Goal: Complete application form

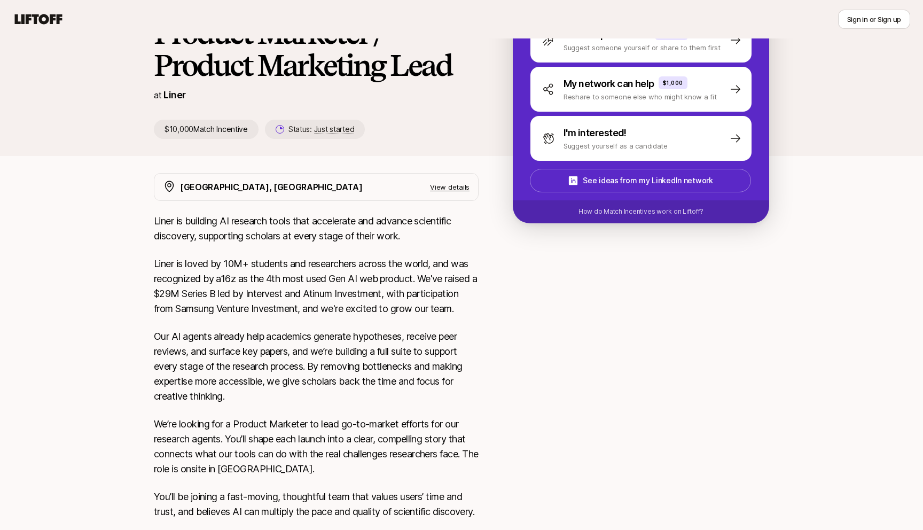
scroll to position [57, 0]
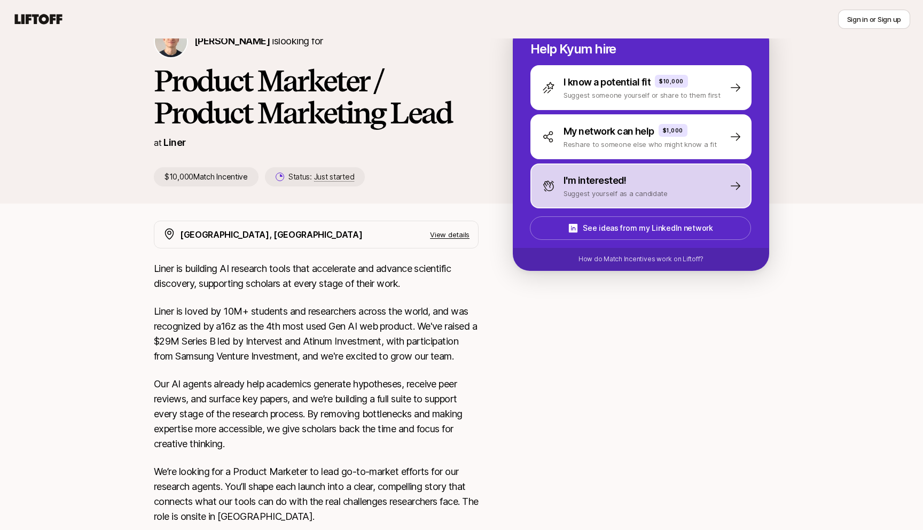
click at [592, 201] on div "I'm interested! Suggest yourself as a candidate" at bounding box center [640, 185] width 221 height 45
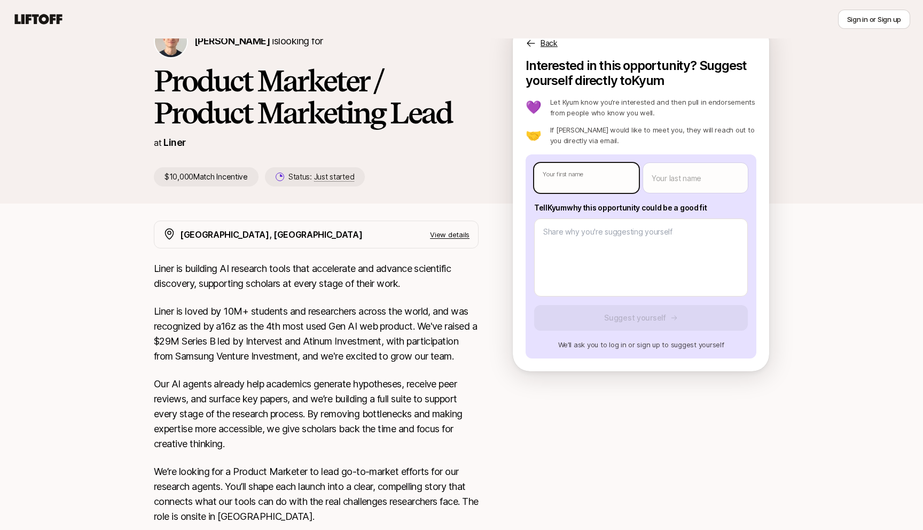
type textarea "x"
click at [580, 179] on body "New to Liftoff? See how it works Sign in or Sign up Sign in or Sign up [PERSON_…" at bounding box center [461, 208] width 923 height 530
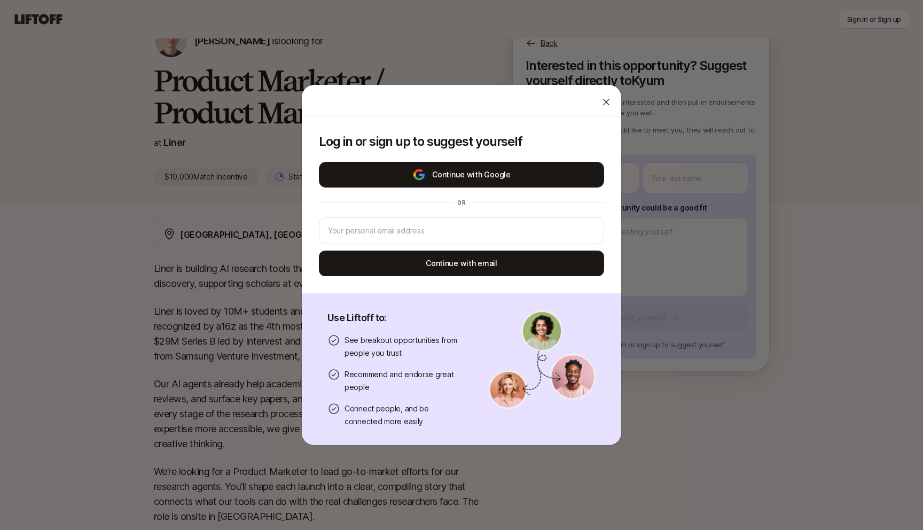
click at [537, 170] on button "Continue with Google" at bounding box center [461, 175] width 285 height 26
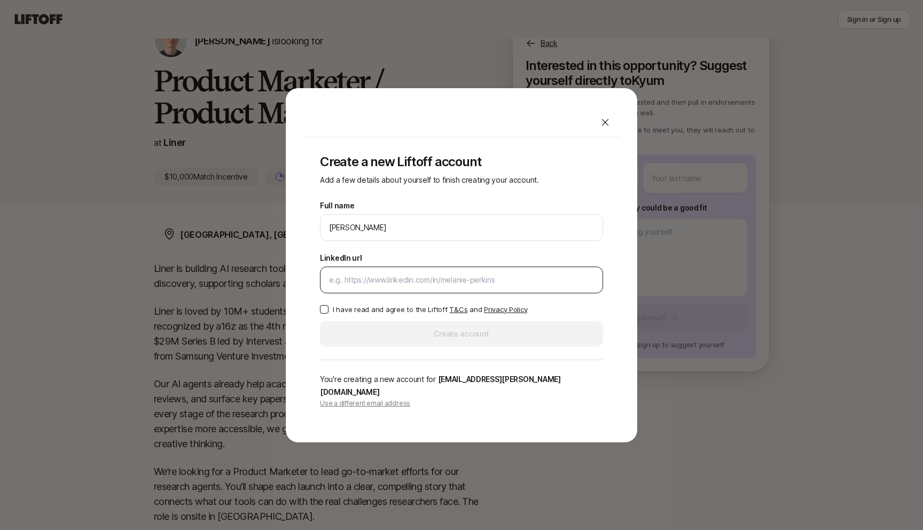
click at [379, 293] on div at bounding box center [461, 279] width 283 height 27
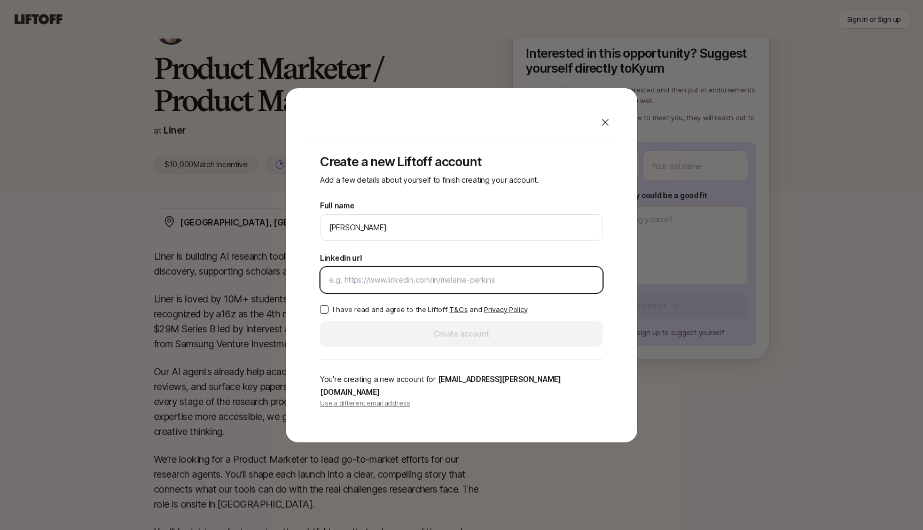
paste input "[URL][DOMAIN_NAME]"
type input "[URL][DOMAIN_NAME]"
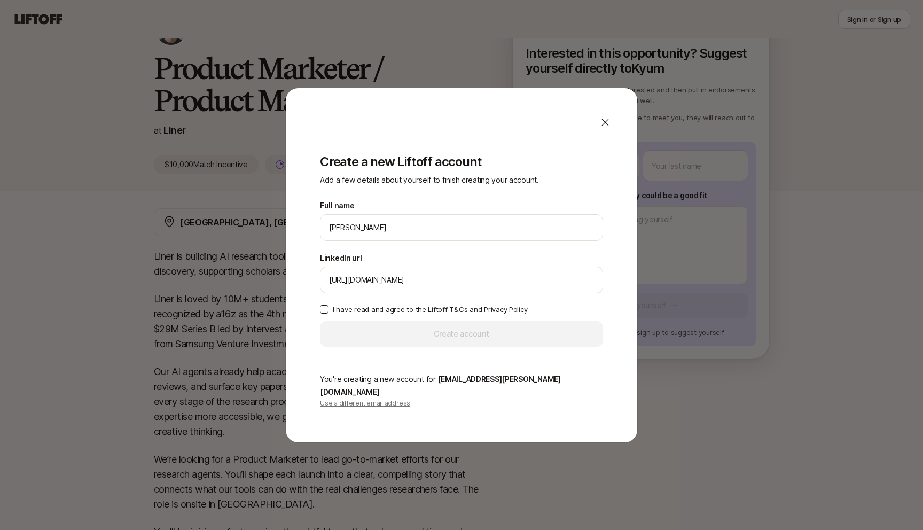
click at [326, 313] on button "I have read and agree to the Liftoff T&Cs and Privacy Policy" at bounding box center [324, 309] width 9 height 9
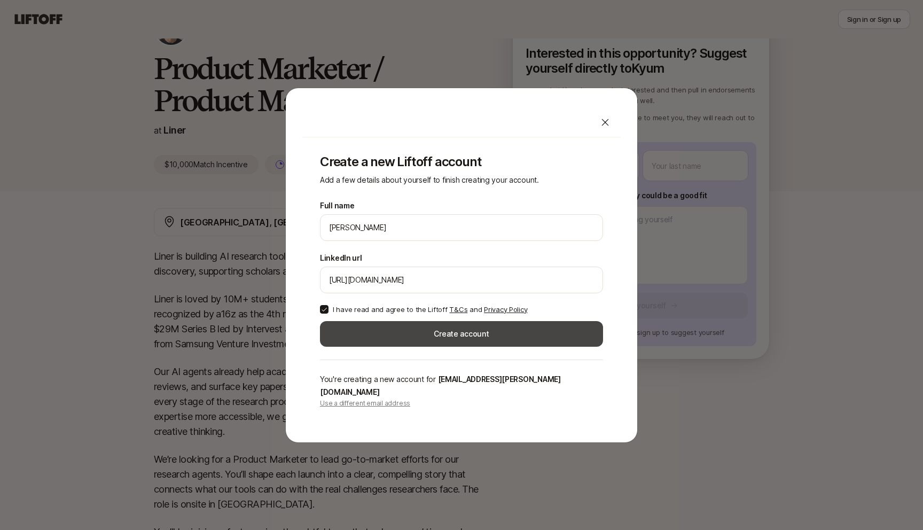
click at [405, 338] on button "Create account" at bounding box center [461, 334] width 283 height 26
type textarea "x"
